Goal: Transaction & Acquisition: Purchase product/service

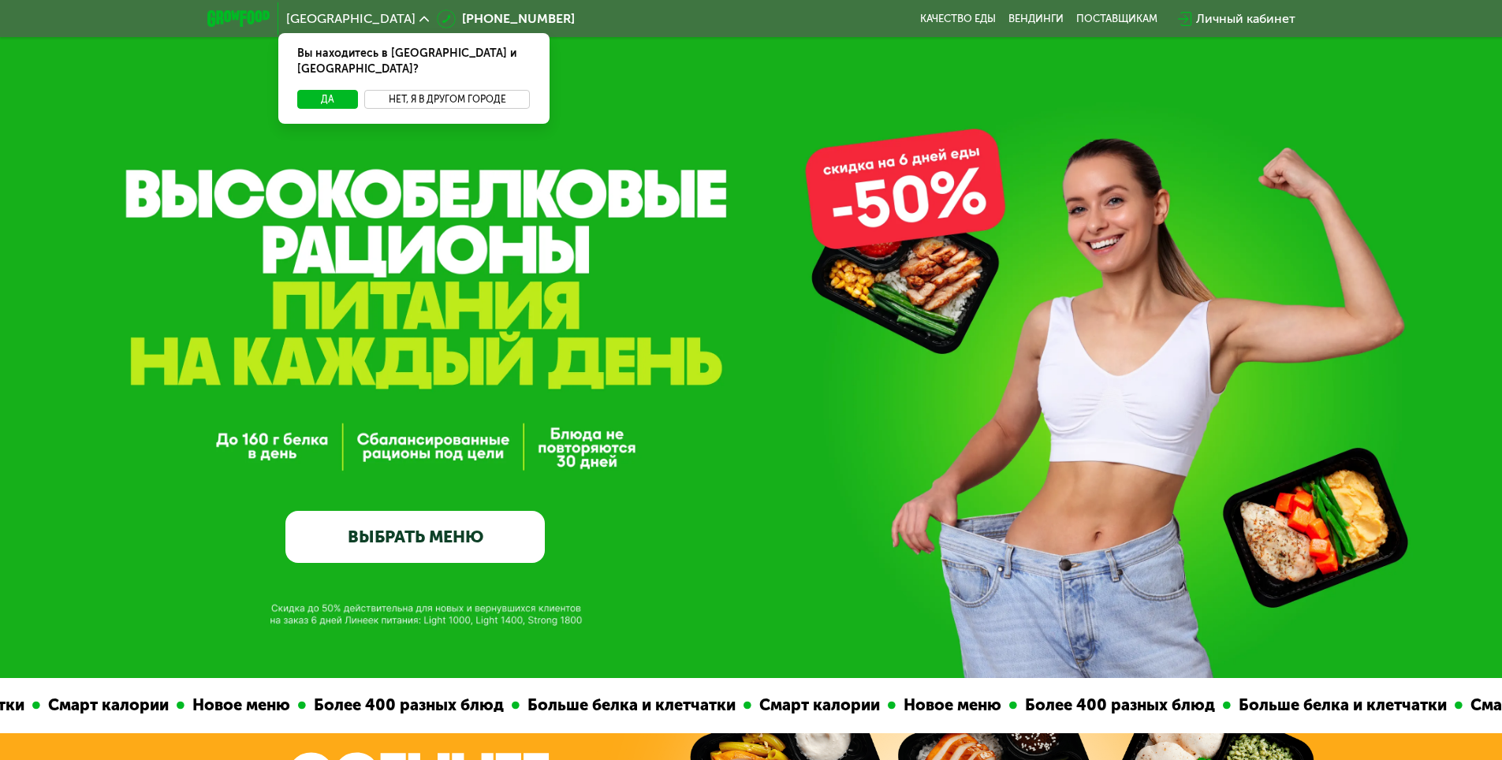
click at [412, 90] on button "Нет, я в другом городе" at bounding box center [447, 99] width 166 height 19
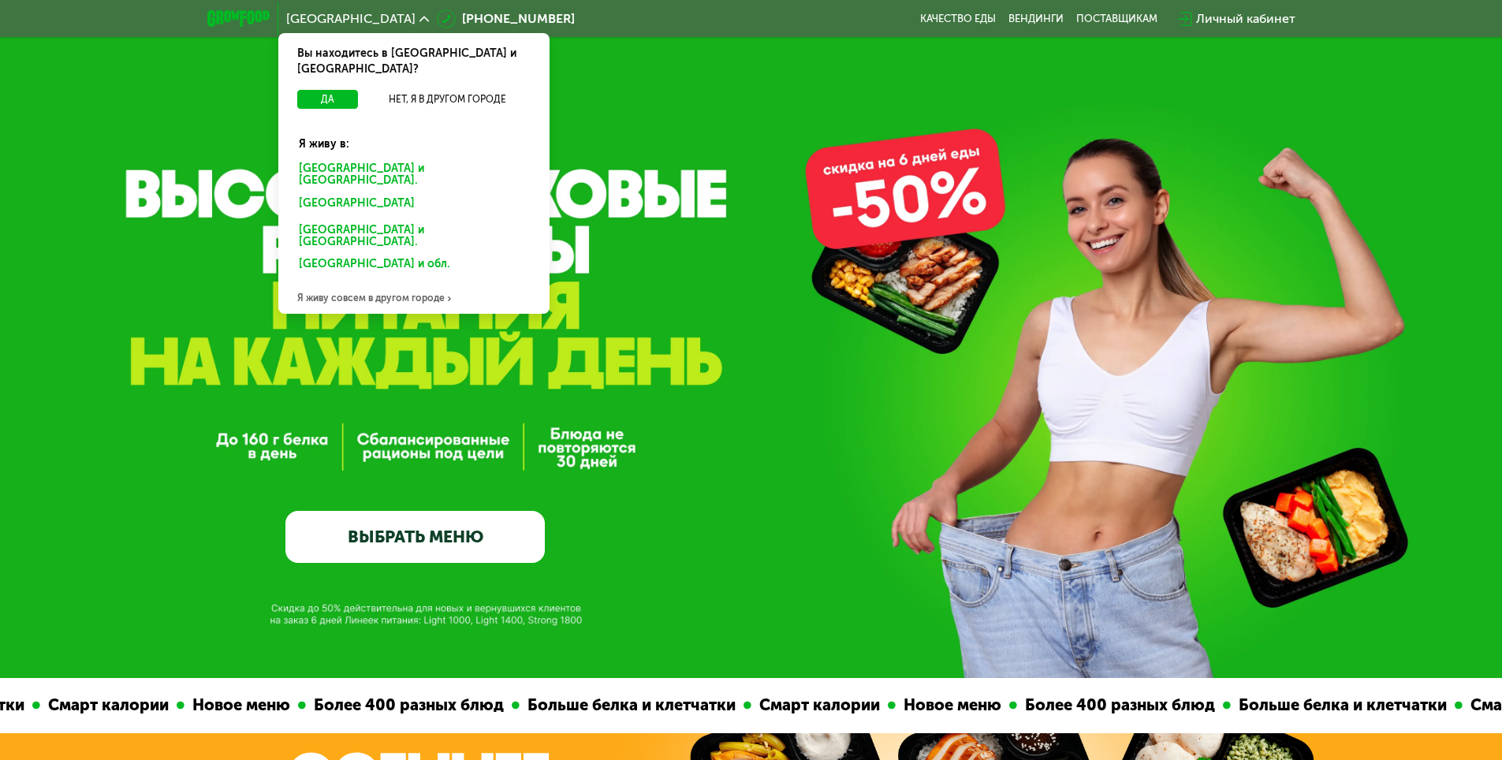
click at [651, 290] on div "GrowFood — доставка правильного питания ВЫБРАТЬ МЕНЮ" at bounding box center [751, 401] width 1502 height 323
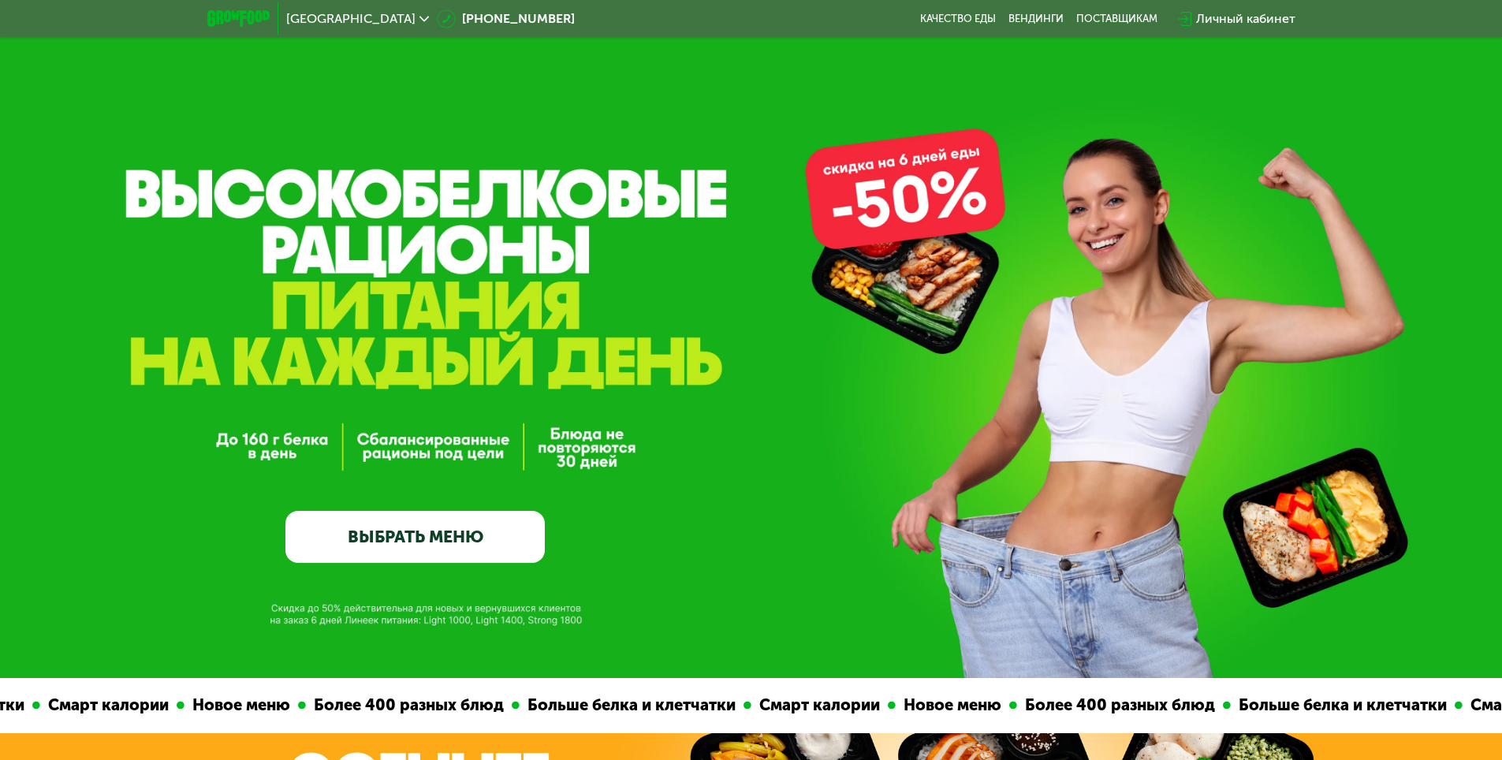
click at [456, 519] on div "GrowFood — доставка правильного питания ВЫБРАТЬ МЕНЮ" at bounding box center [414, 401] width 259 height 323
click at [456, 523] on link "ВЫБРАТЬ МЕНЮ" at bounding box center [414, 537] width 259 height 52
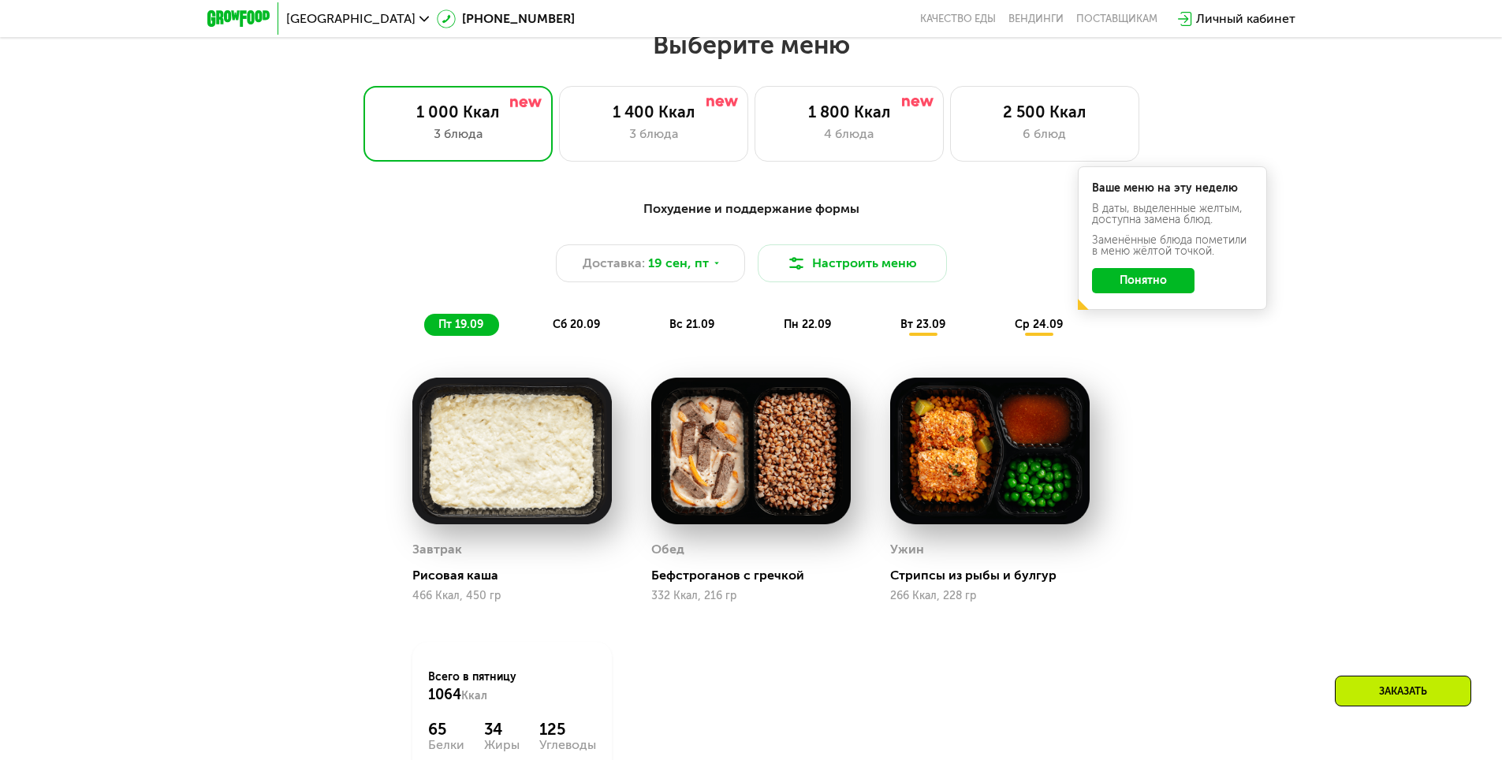
scroll to position [1307, 0]
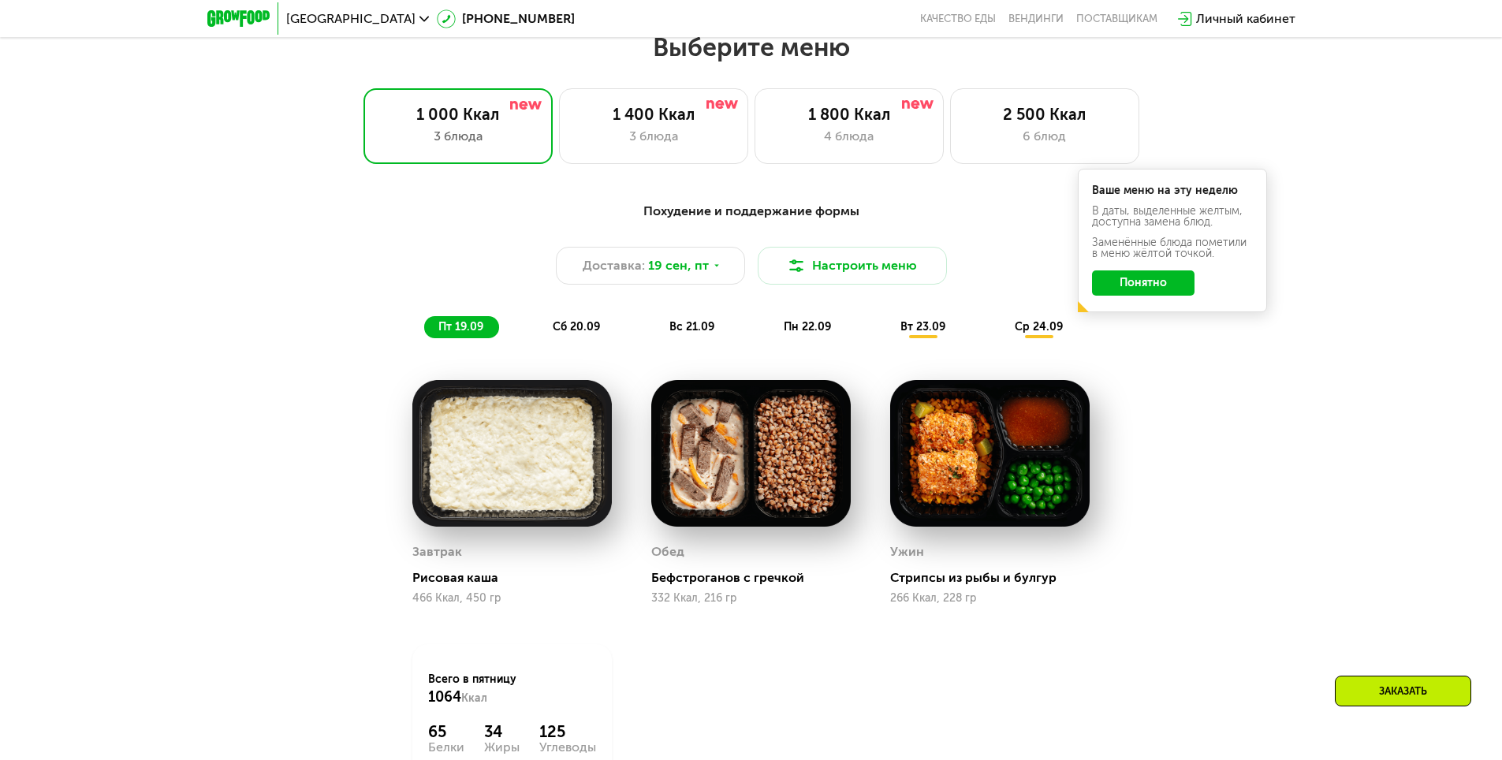
click at [1142, 296] on button "Понятно" at bounding box center [1143, 282] width 102 height 25
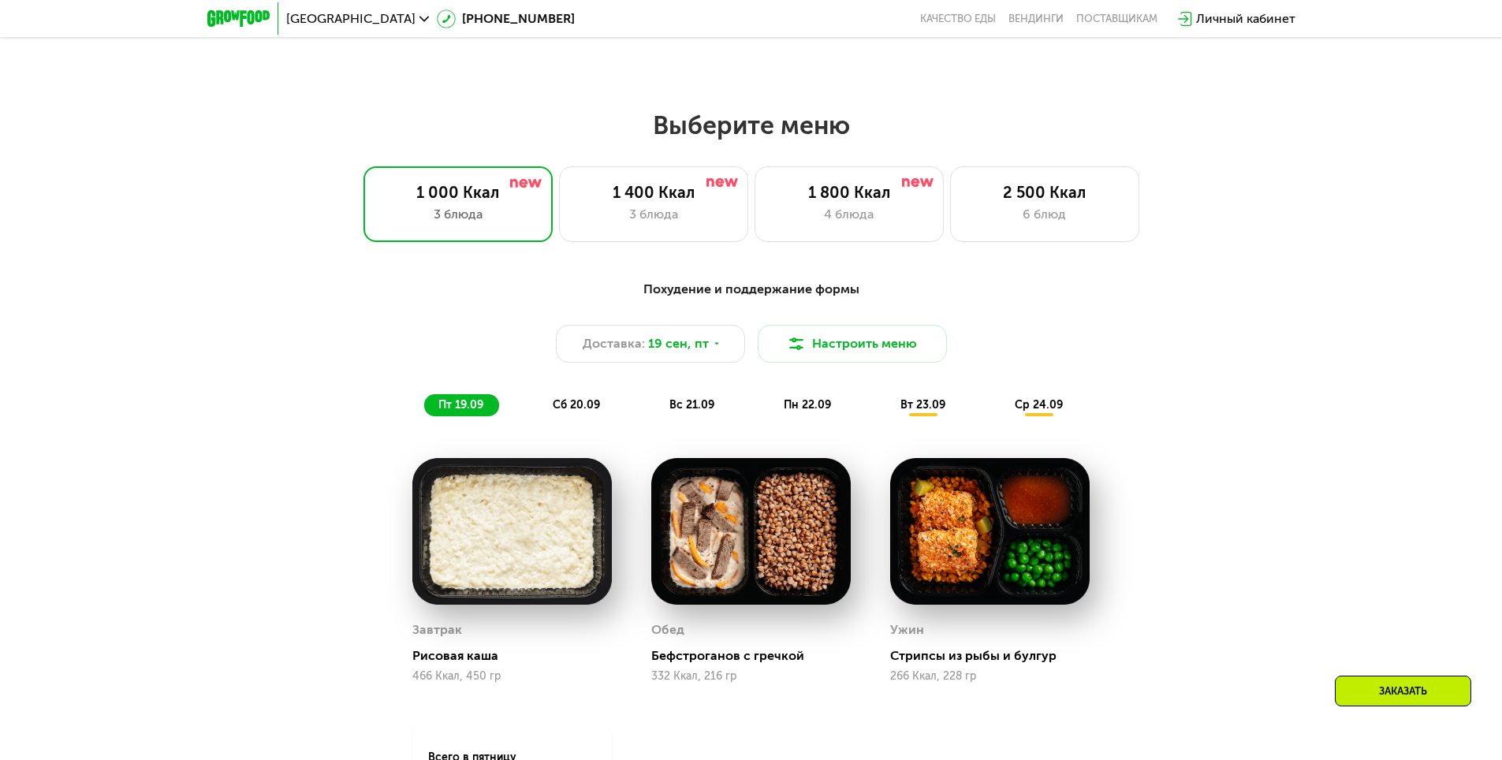
scroll to position [1228, 0]
click at [668, 234] on div "1 400 Ккал 3 блюда" at bounding box center [653, 205] width 189 height 76
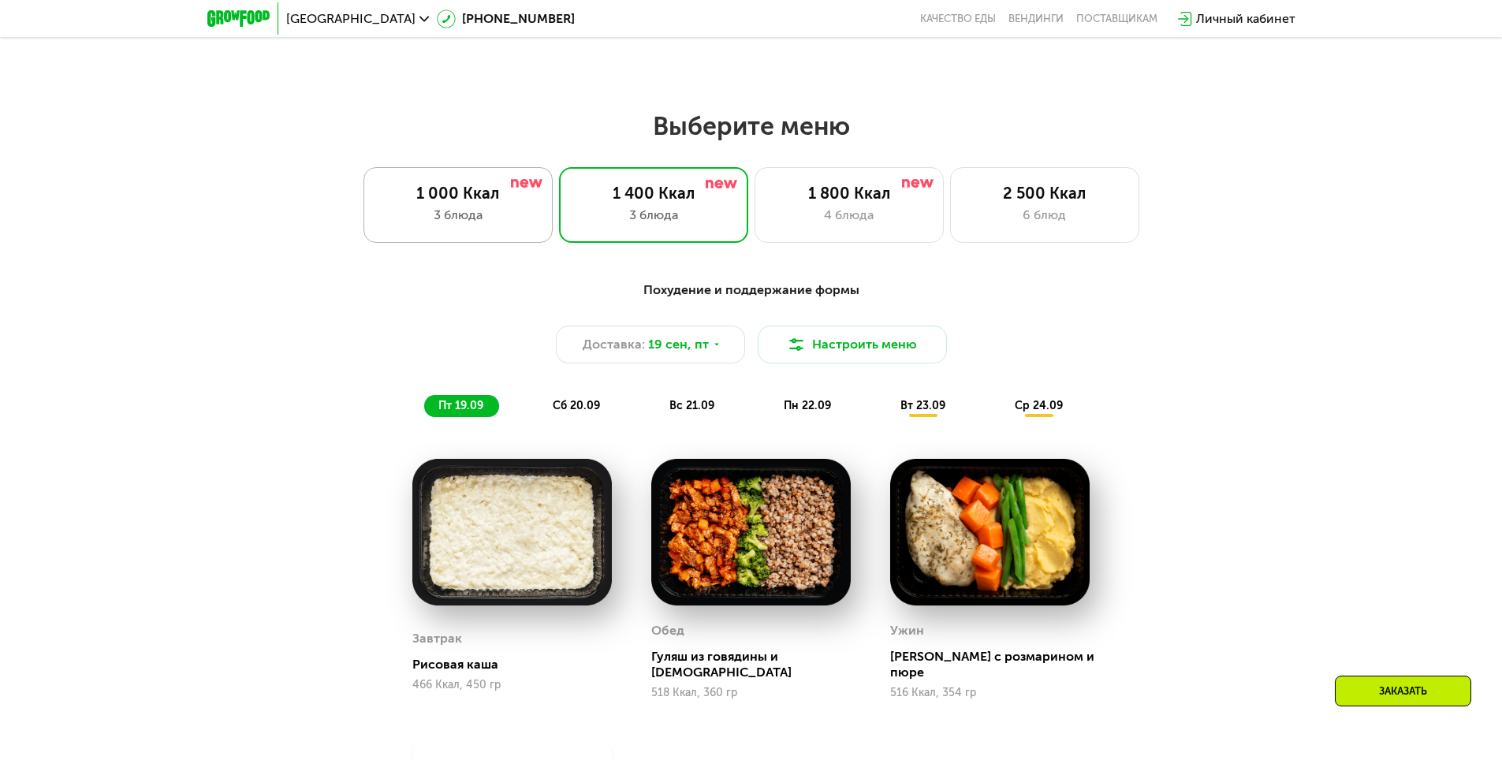
click at [504, 217] on div "3 блюда" at bounding box center [458, 215] width 156 height 19
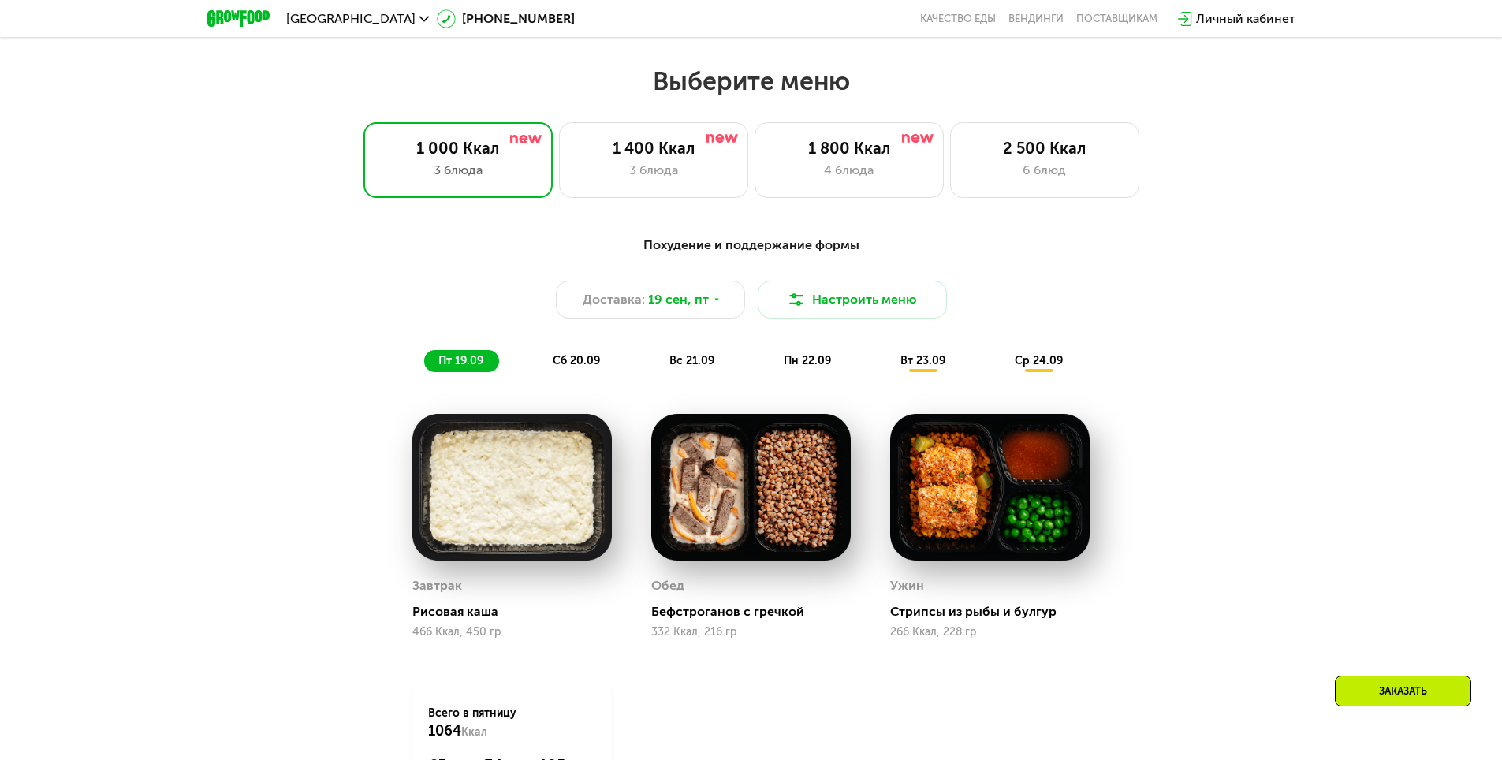
scroll to position [1307, 0]
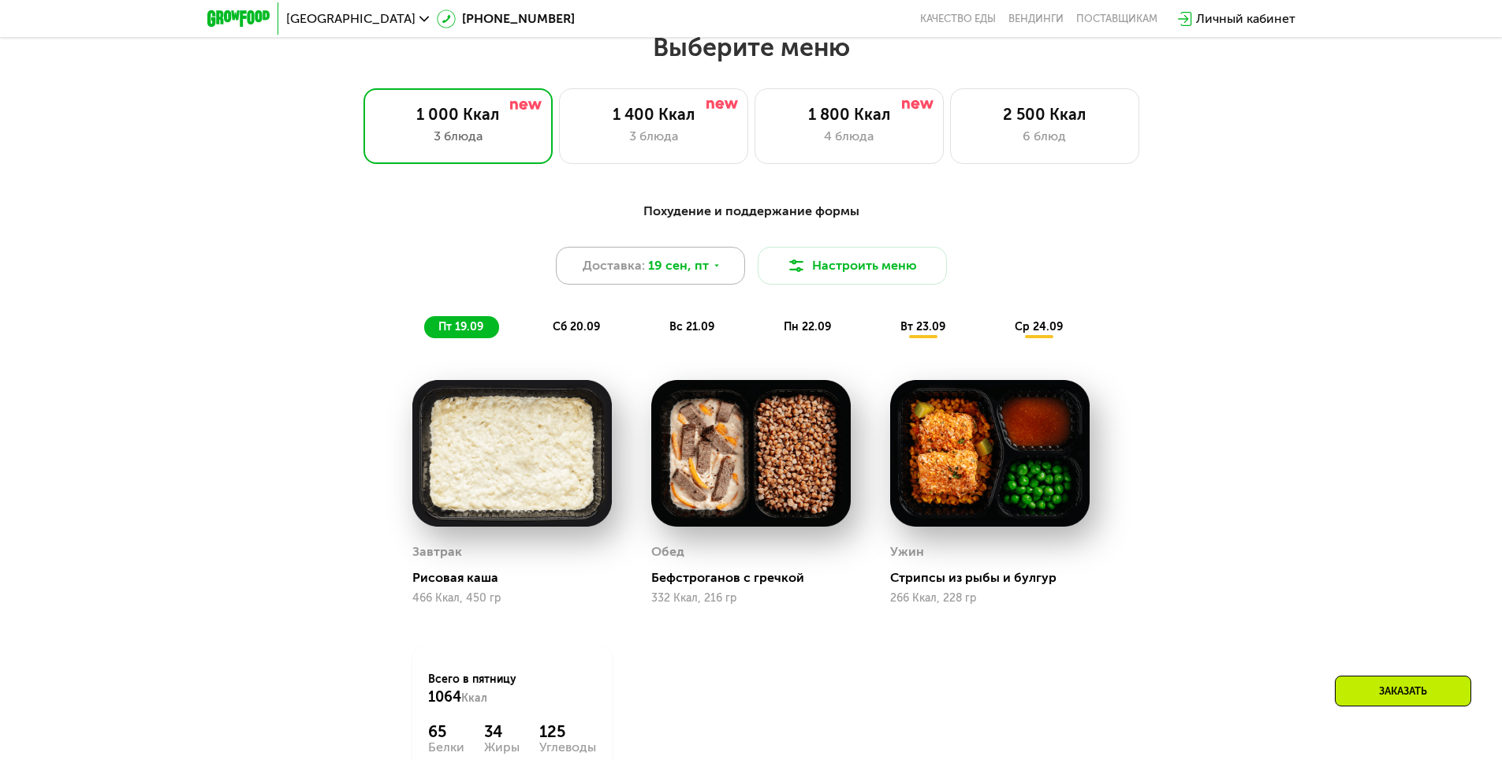
click at [681, 275] on span "19 сен, пт" at bounding box center [678, 265] width 61 height 19
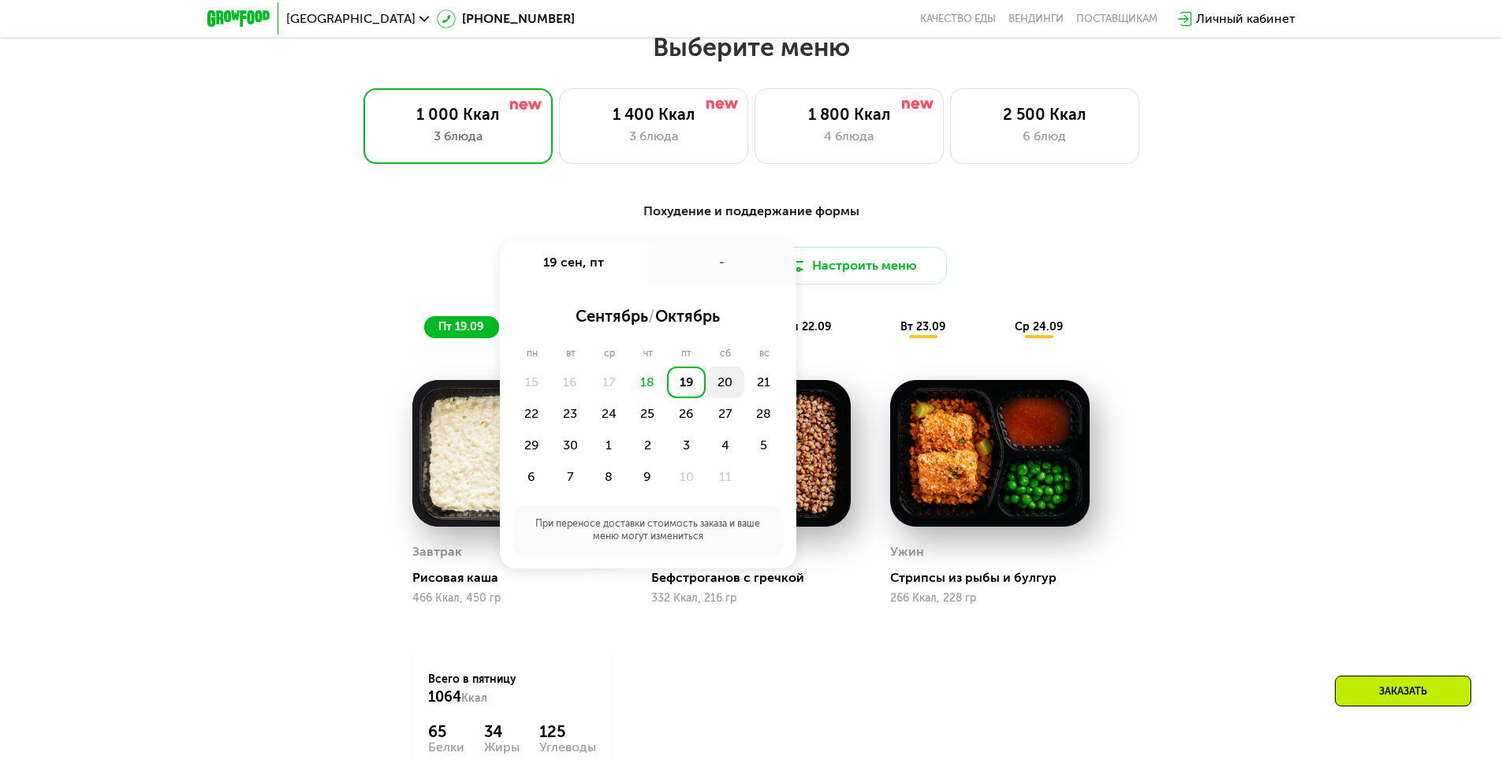
click at [724, 383] on div "20" at bounding box center [725, 383] width 39 height 32
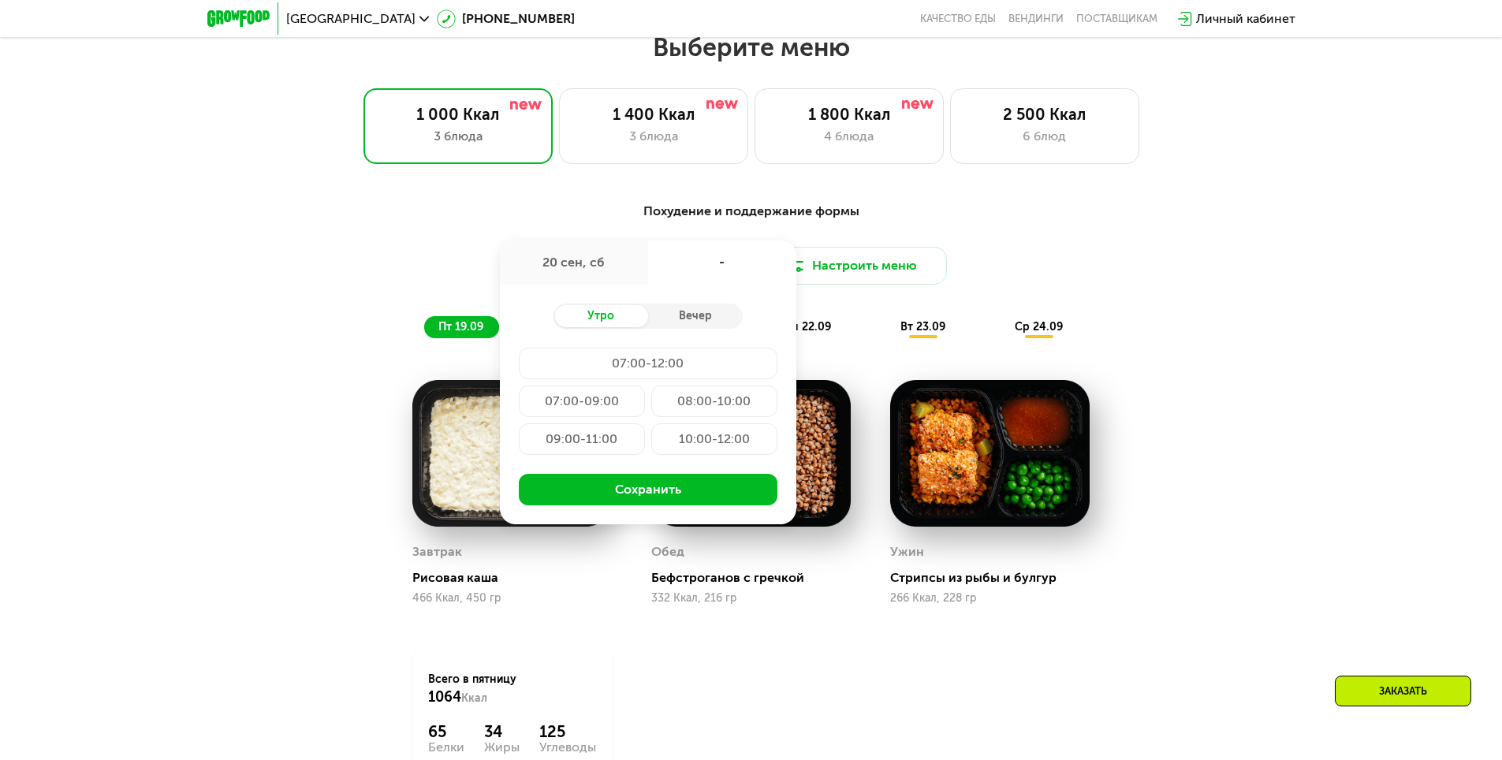
click at [672, 374] on div "07:00-12:00" at bounding box center [648, 364] width 259 height 32
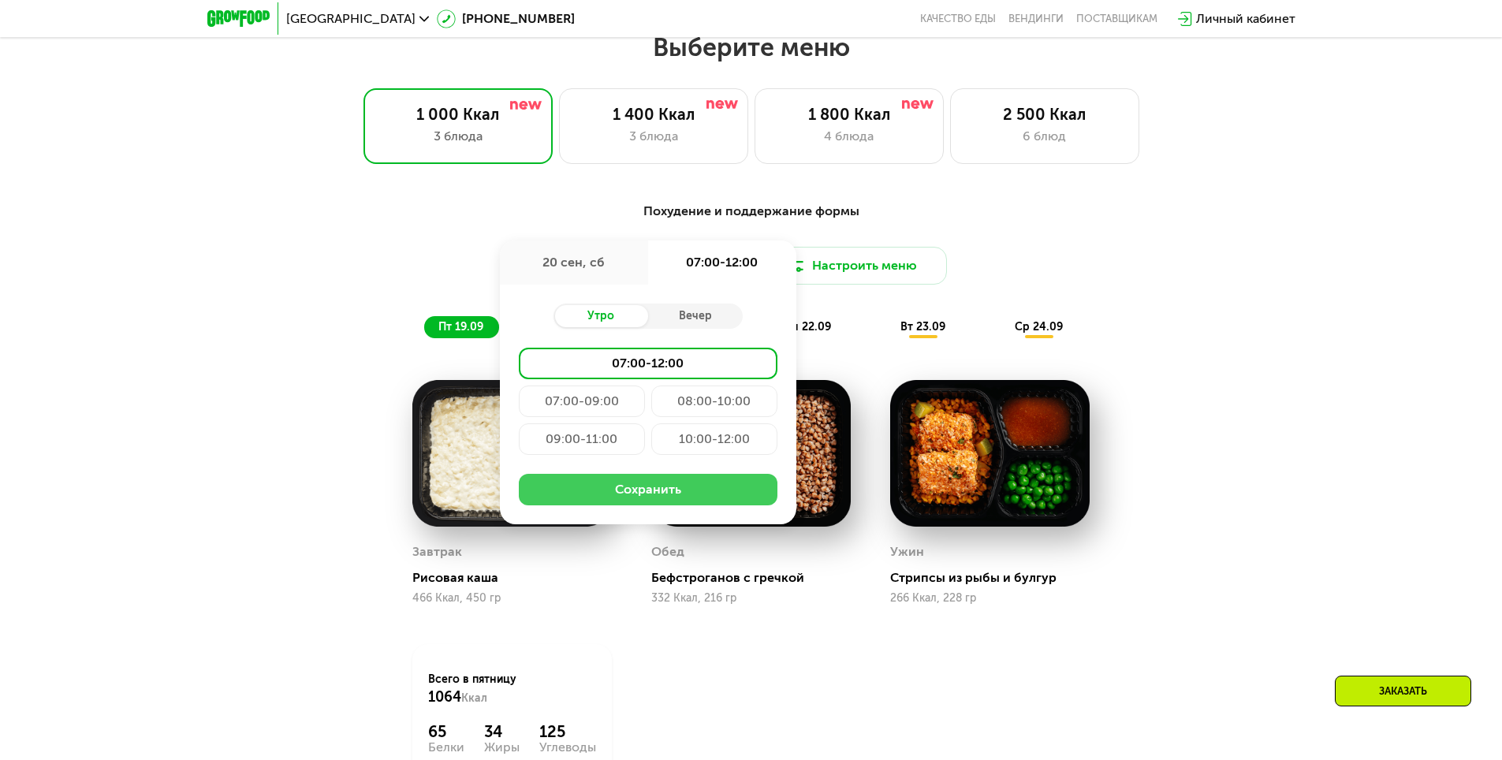
click at [665, 498] on button "Сохранить" at bounding box center [648, 490] width 259 height 32
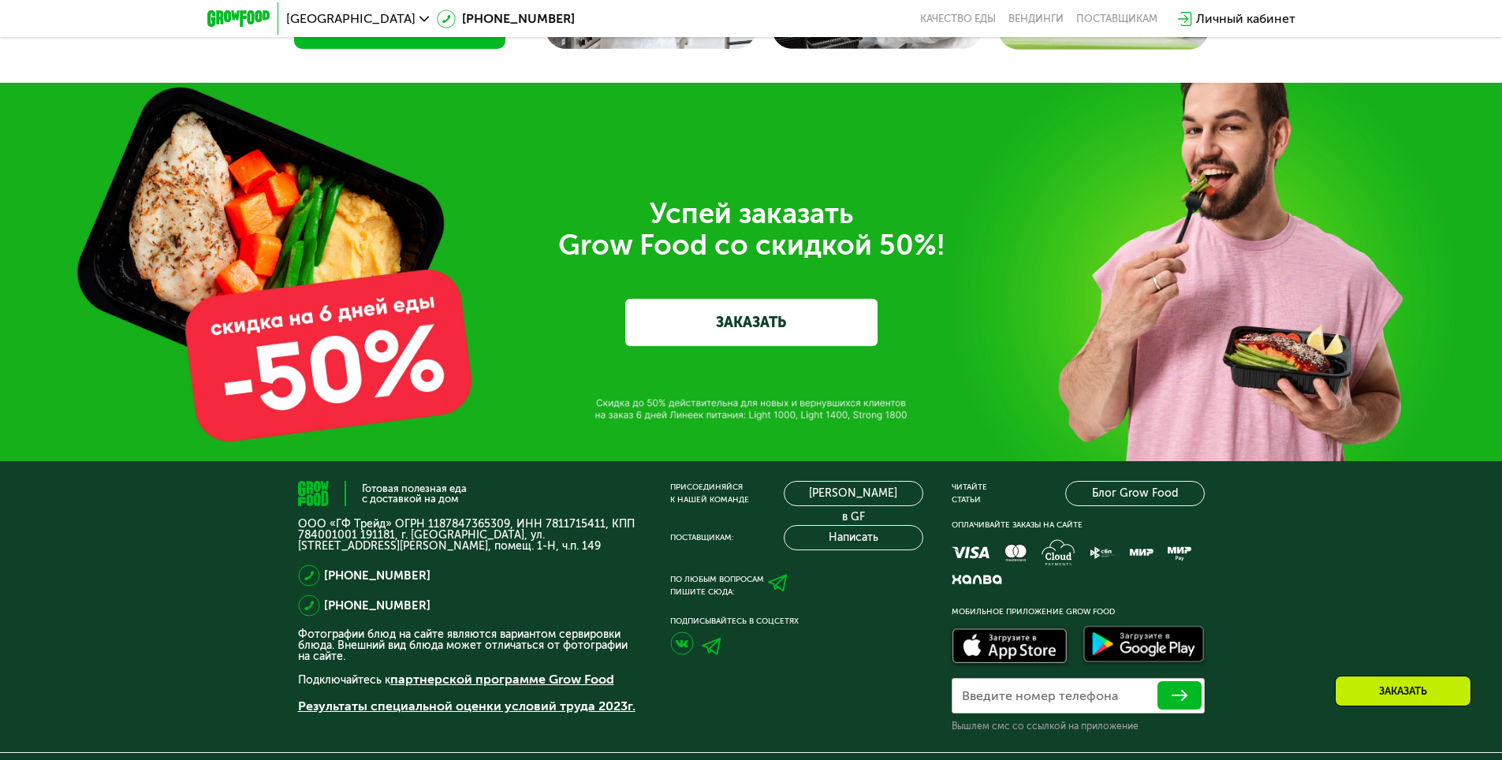
scroll to position [5328, 0]
